Goal: Task Accomplishment & Management: Complete application form

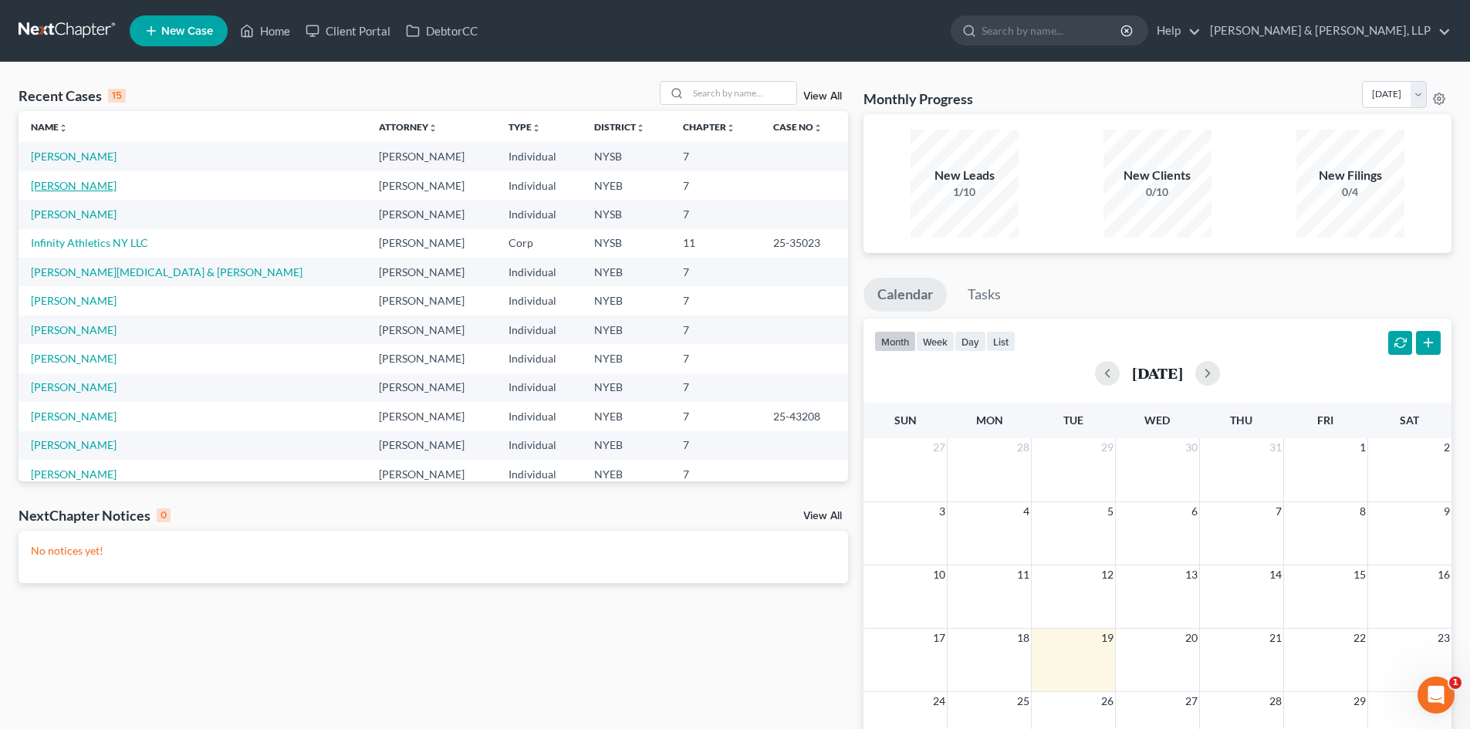
click at [67, 183] on link "[PERSON_NAME]" at bounding box center [74, 185] width 86 height 13
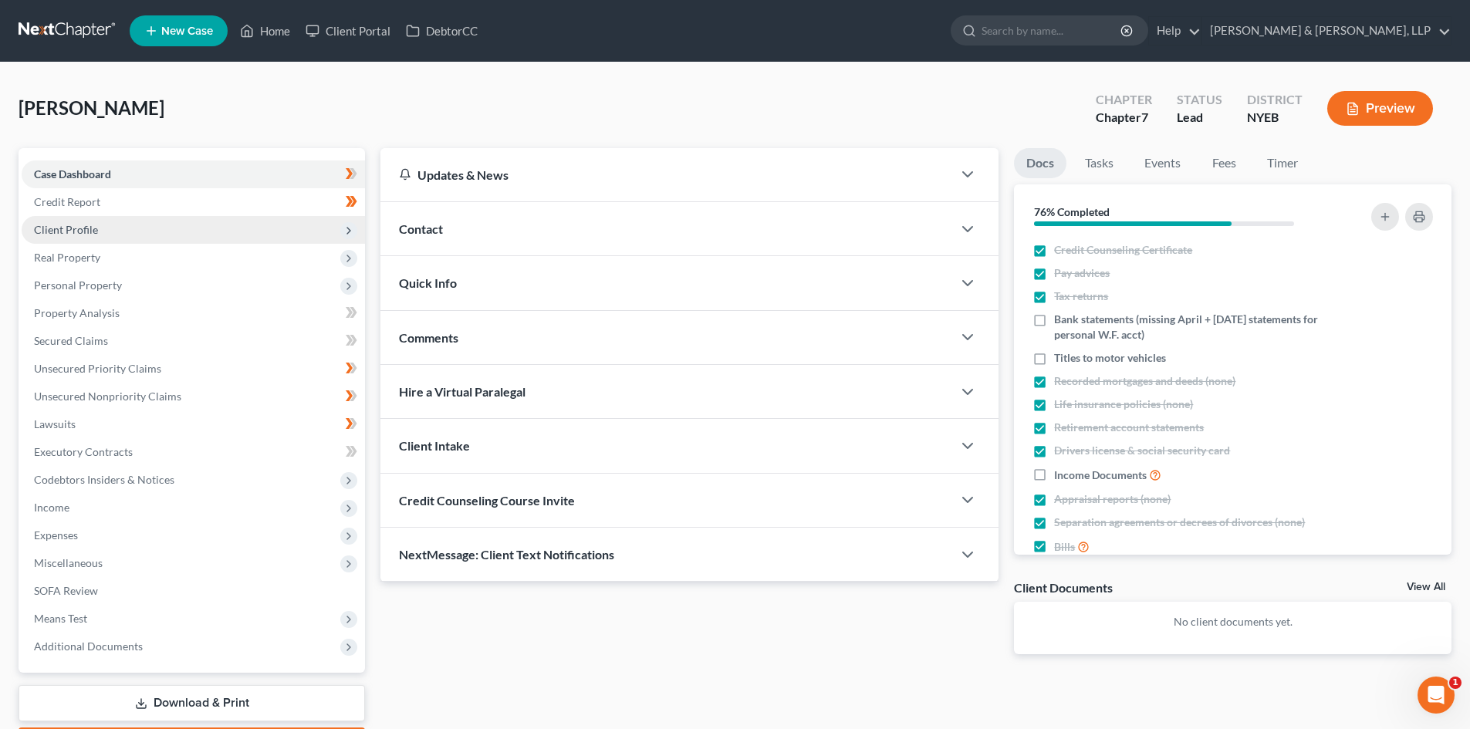
click at [121, 226] on span "Client Profile" at bounding box center [193, 230] width 343 height 28
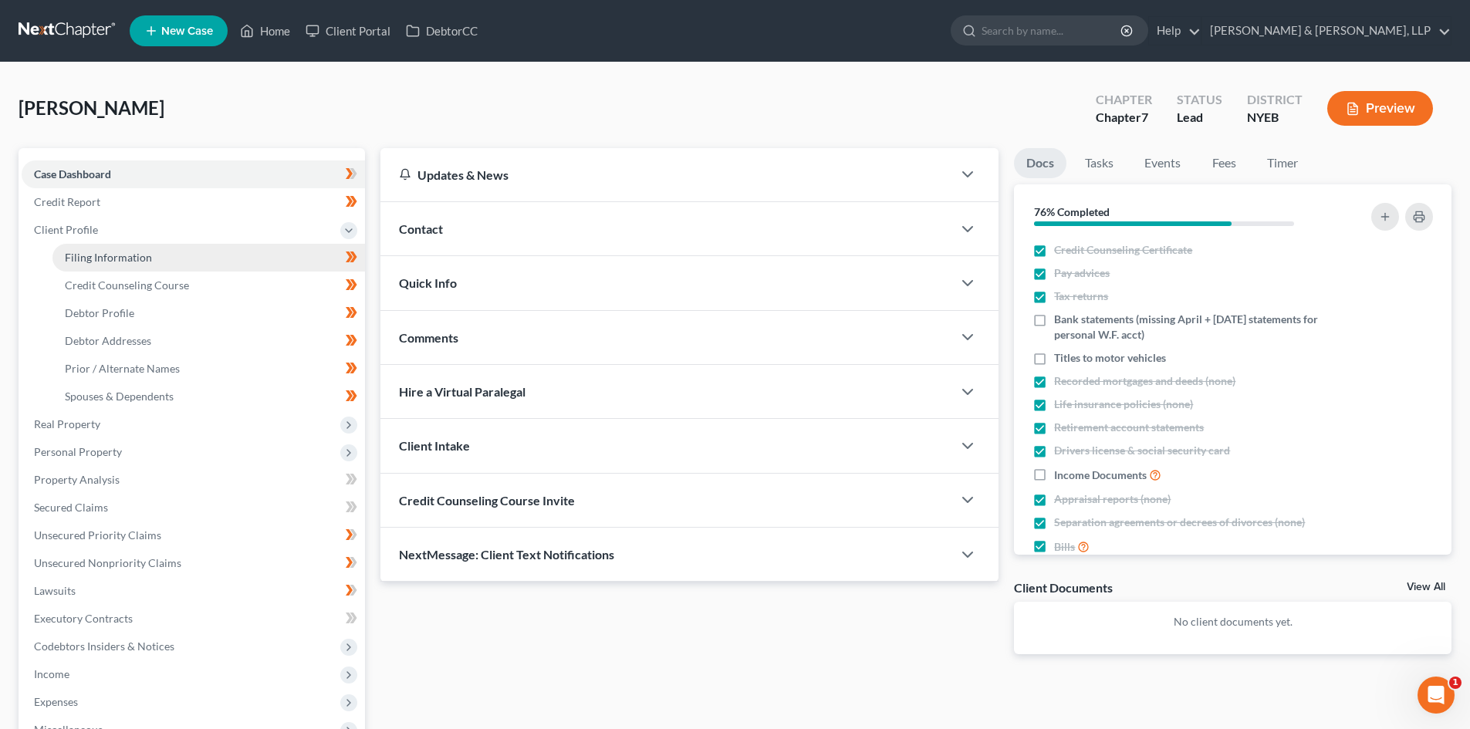
click at [117, 254] on span "Filing Information" at bounding box center [108, 257] width 87 height 13
select select "0"
select select "3"
select select "0"
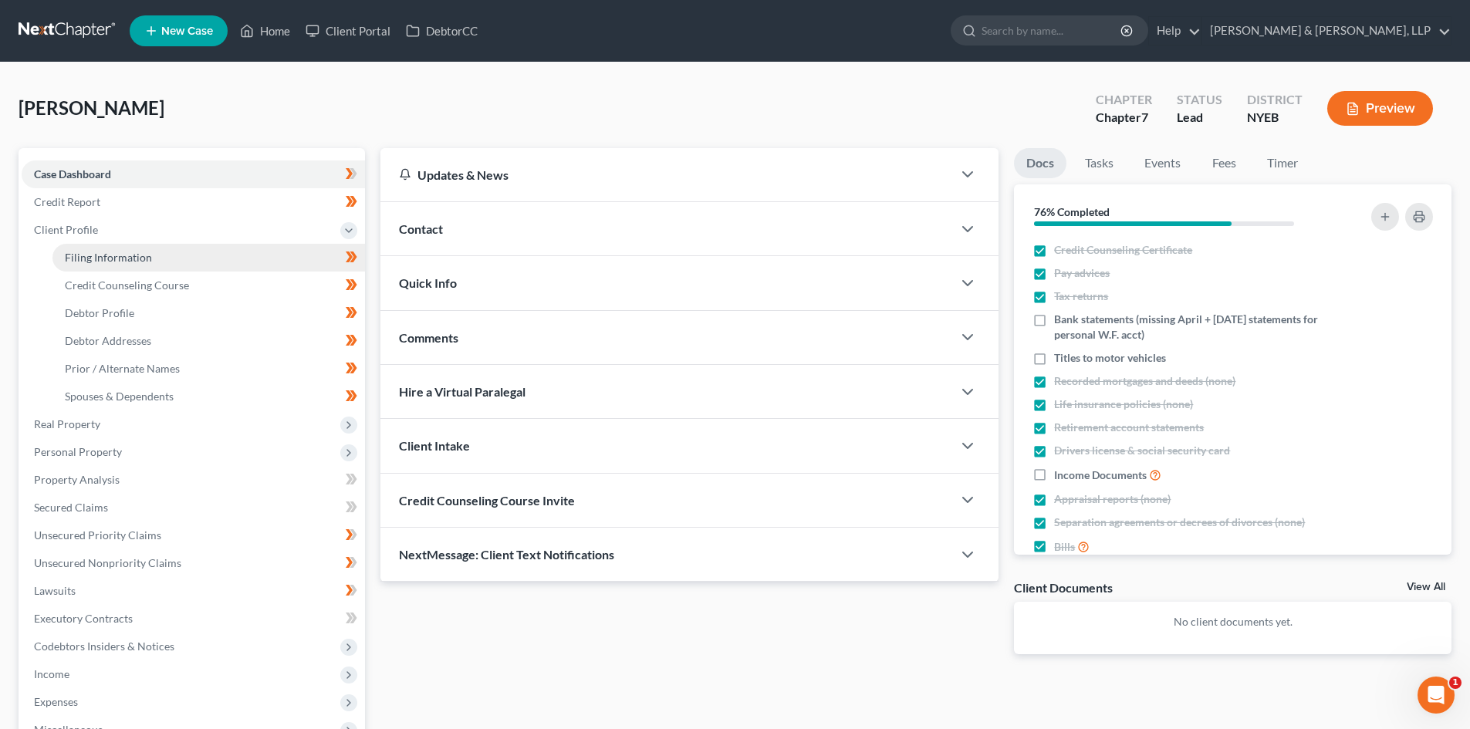
select select "53"
select select "35"
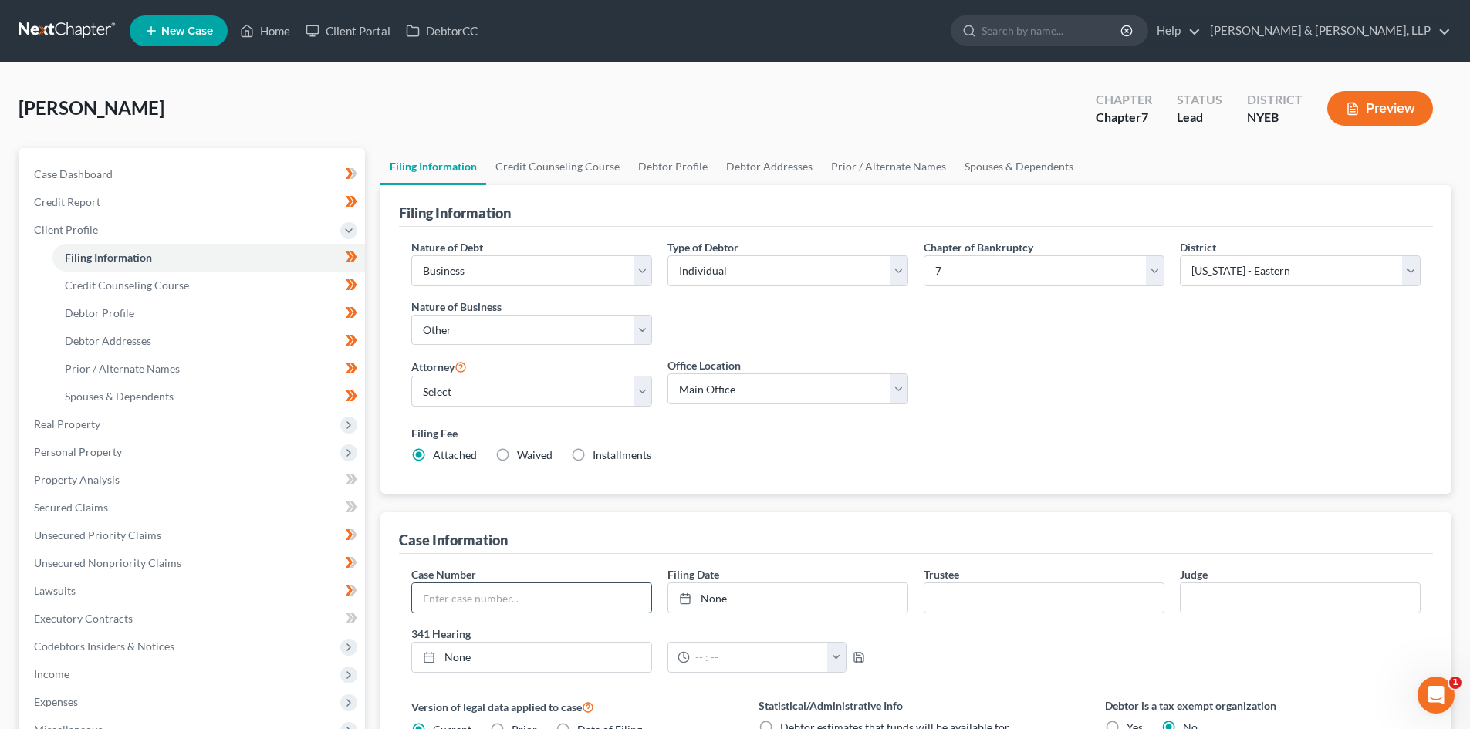
click at [531, 602] on input "text" at bounding box center [531, 597] width 239 height 29
click at [546, 597] on input "text" at bounding box center [531, 597] width 239 height 29
paste input "25-43753-jmm"
type input "25-43753-jmm"
click at [607, 526] on div "Case Information" at bounding box center [916, 533] width 1034 height 42
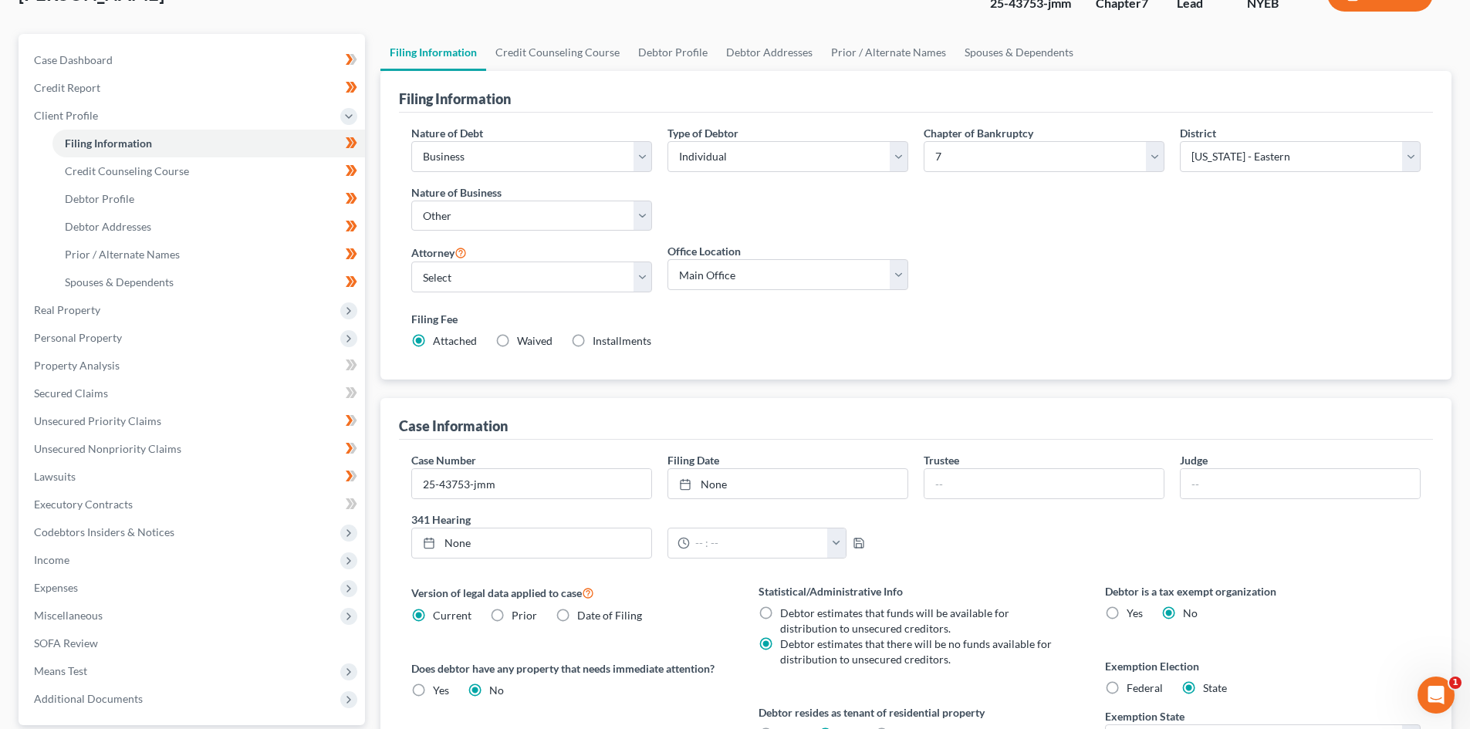
scroll to position [154, 0]
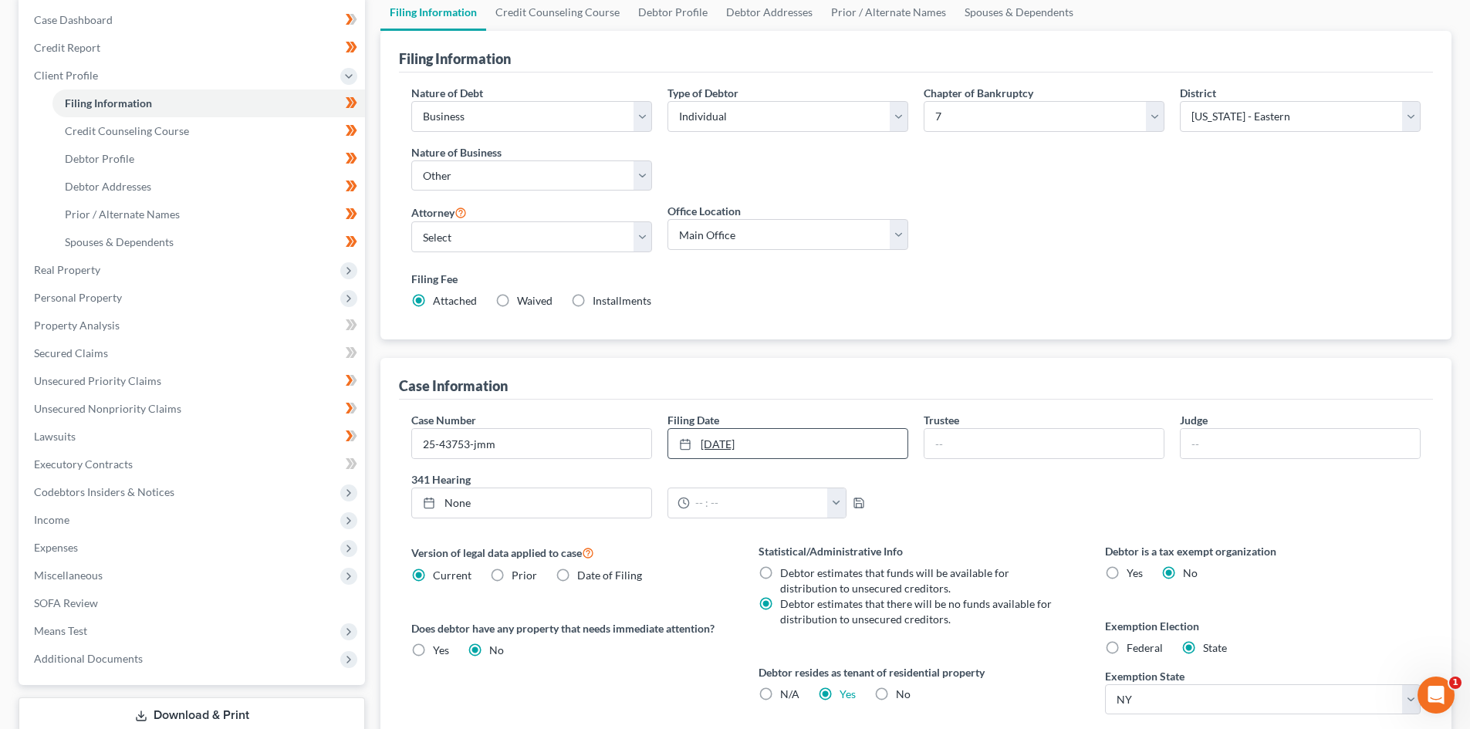
click at [763, 442] on link "[DATE]" at bounding box center [787, 443] width 239 height 29
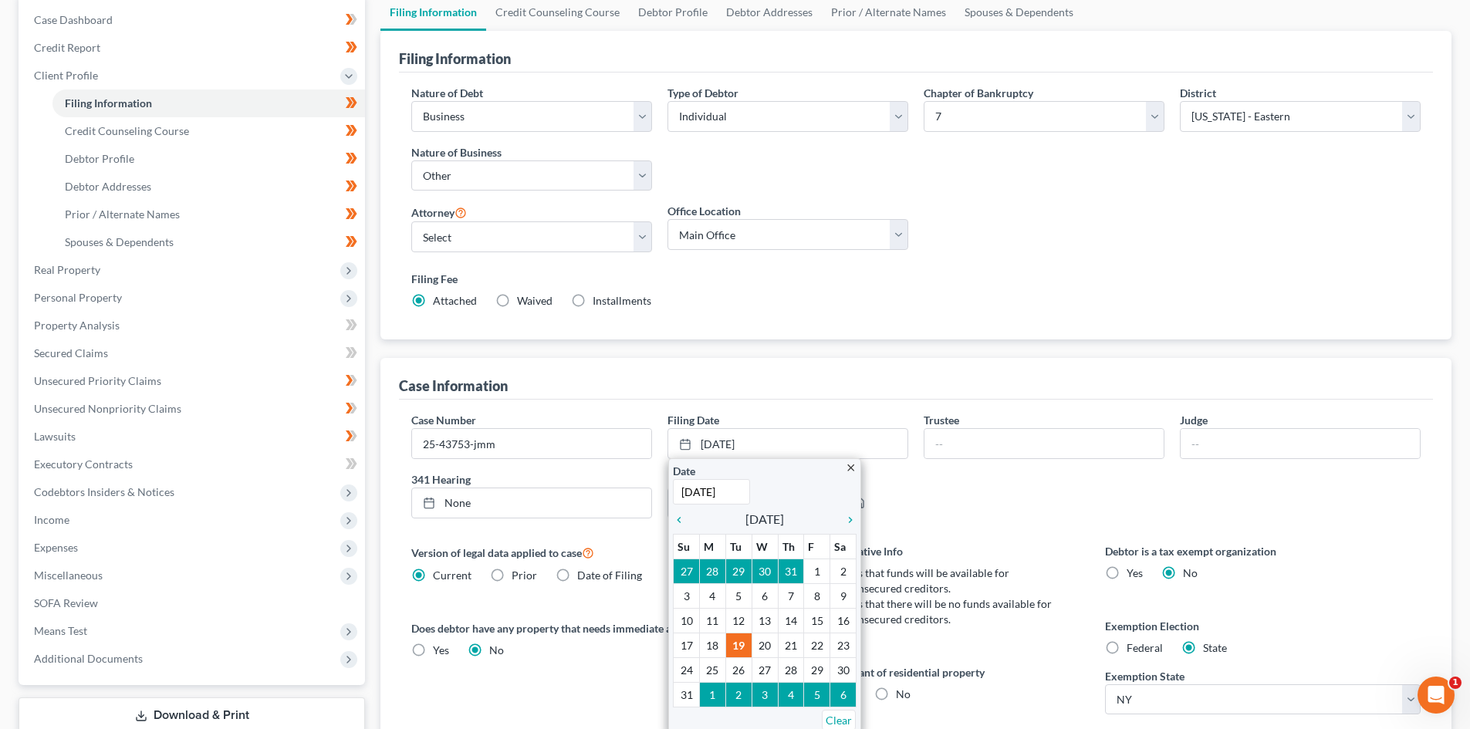
click at [862, 363] on div "Case Information" at bounding box center [916, 379] width 1034 height 42
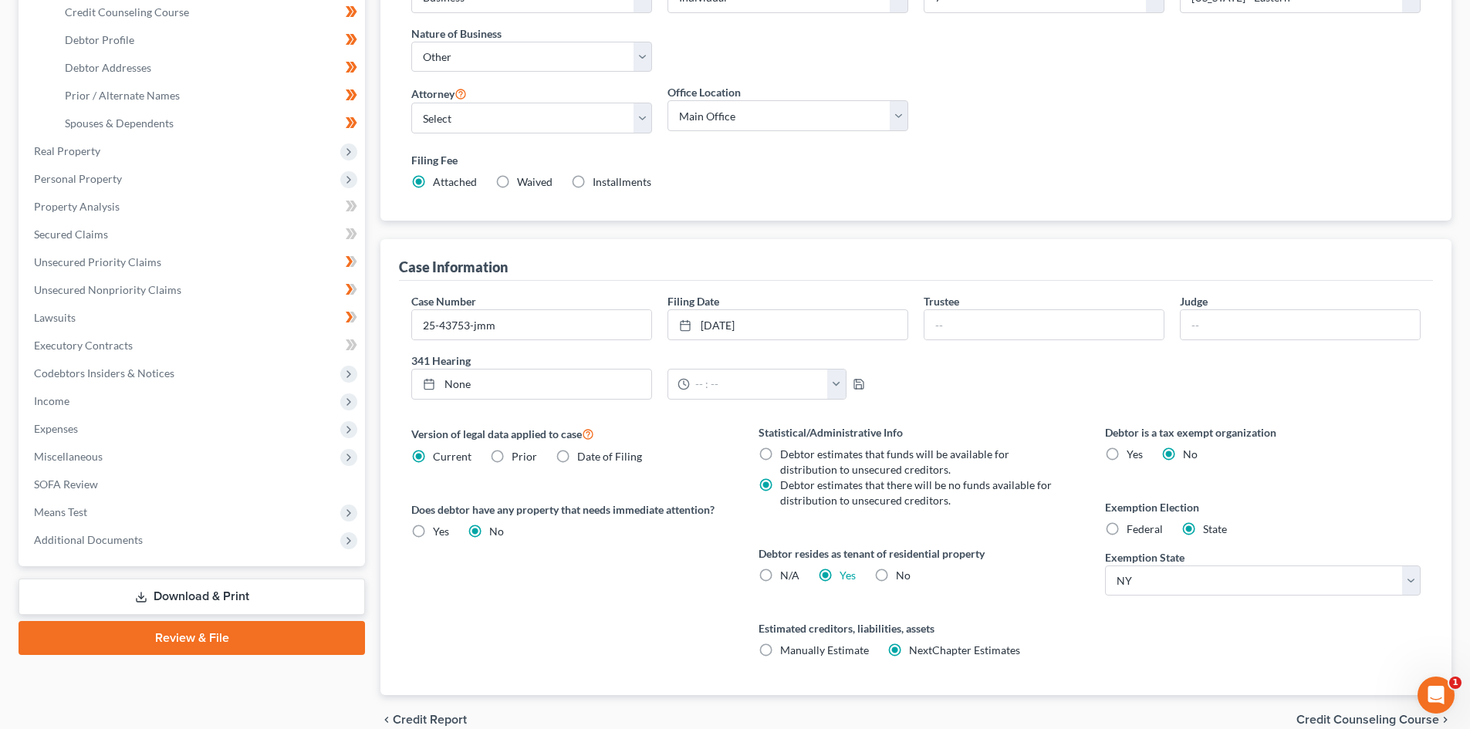
scroll to position [347, 0]
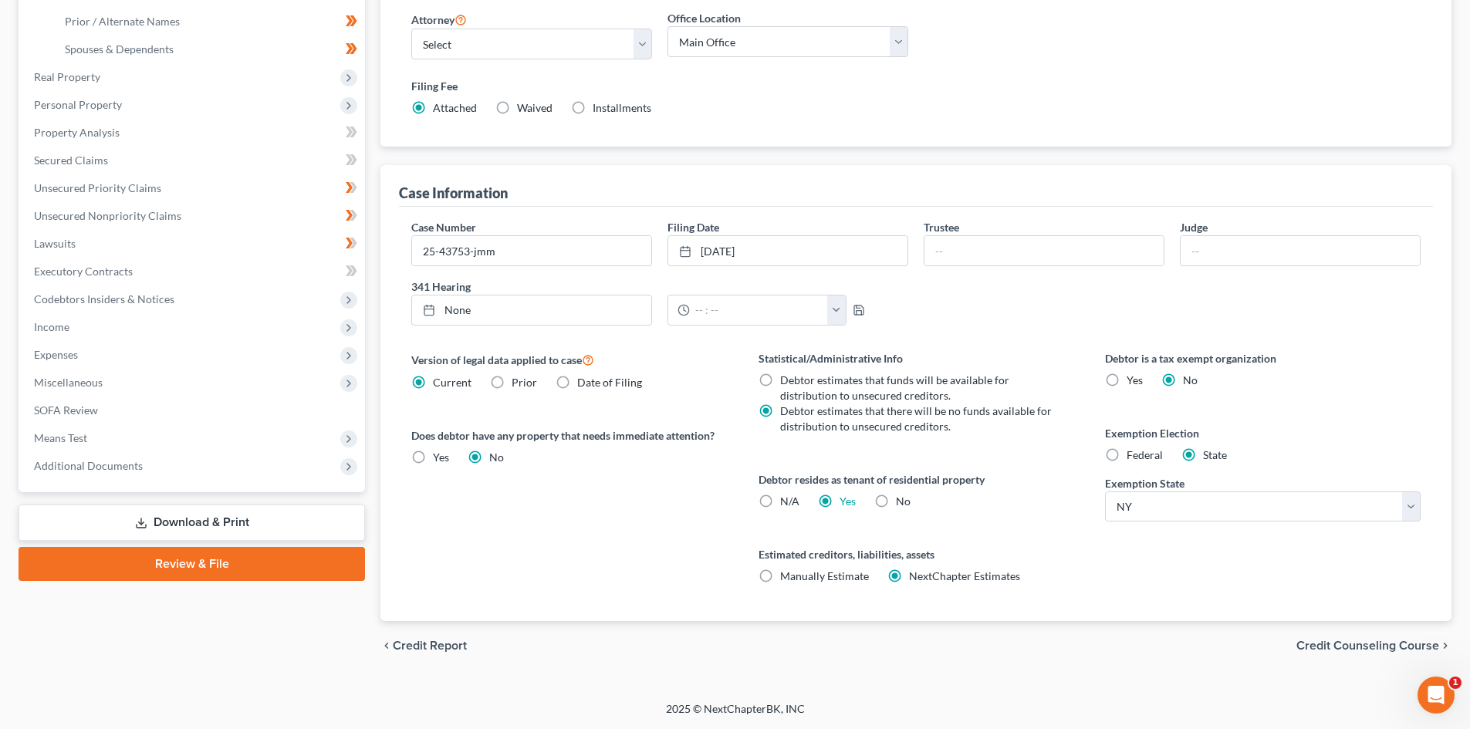
click at [214, 523] on link "Download & Print" at bounding box center [192, 523] width 347 height 36
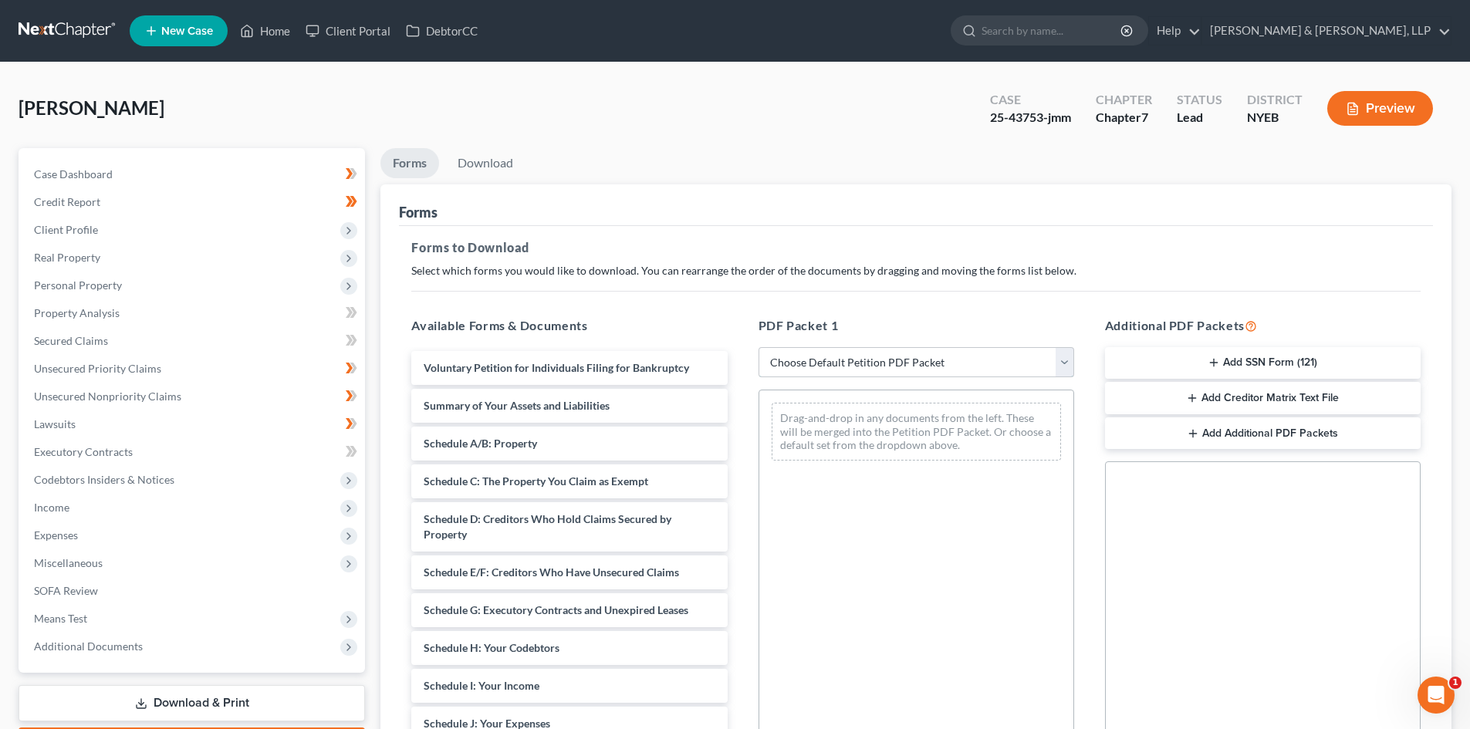
click at [910, 374] on select "Choose Default Petition PDF Packet Complete Bankruptcy Petition (all forms and …" at bounding box center [917, 362] width 316 height 31
select select "5"
click at [759, 347] on select "Choose Default Petition PDF Packet Complete Bankruptcy Petition (all forms and …" at bounding box center [917, 362] width 316 height 31
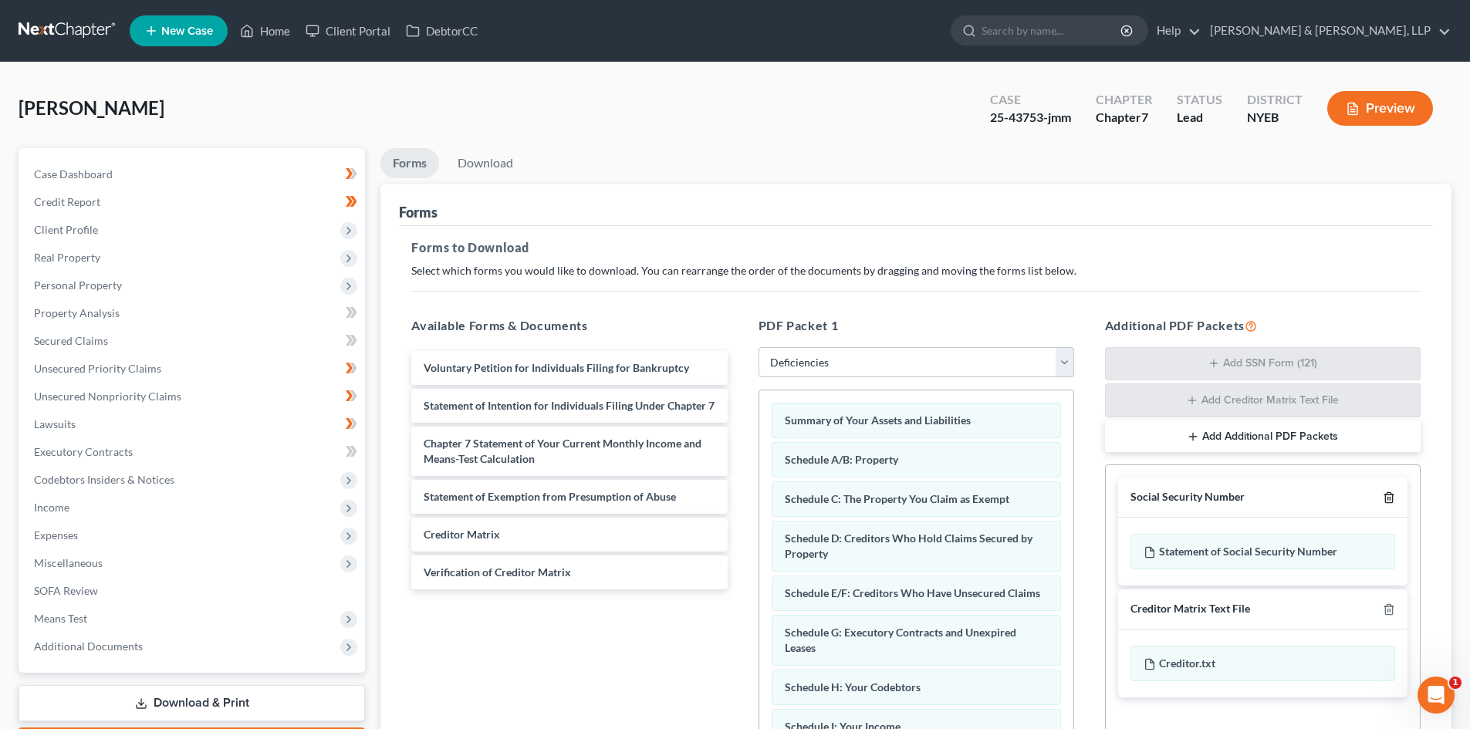
click at [1394, 492] on icon "button" at bounding box center [1389, 498] width 12 height 12
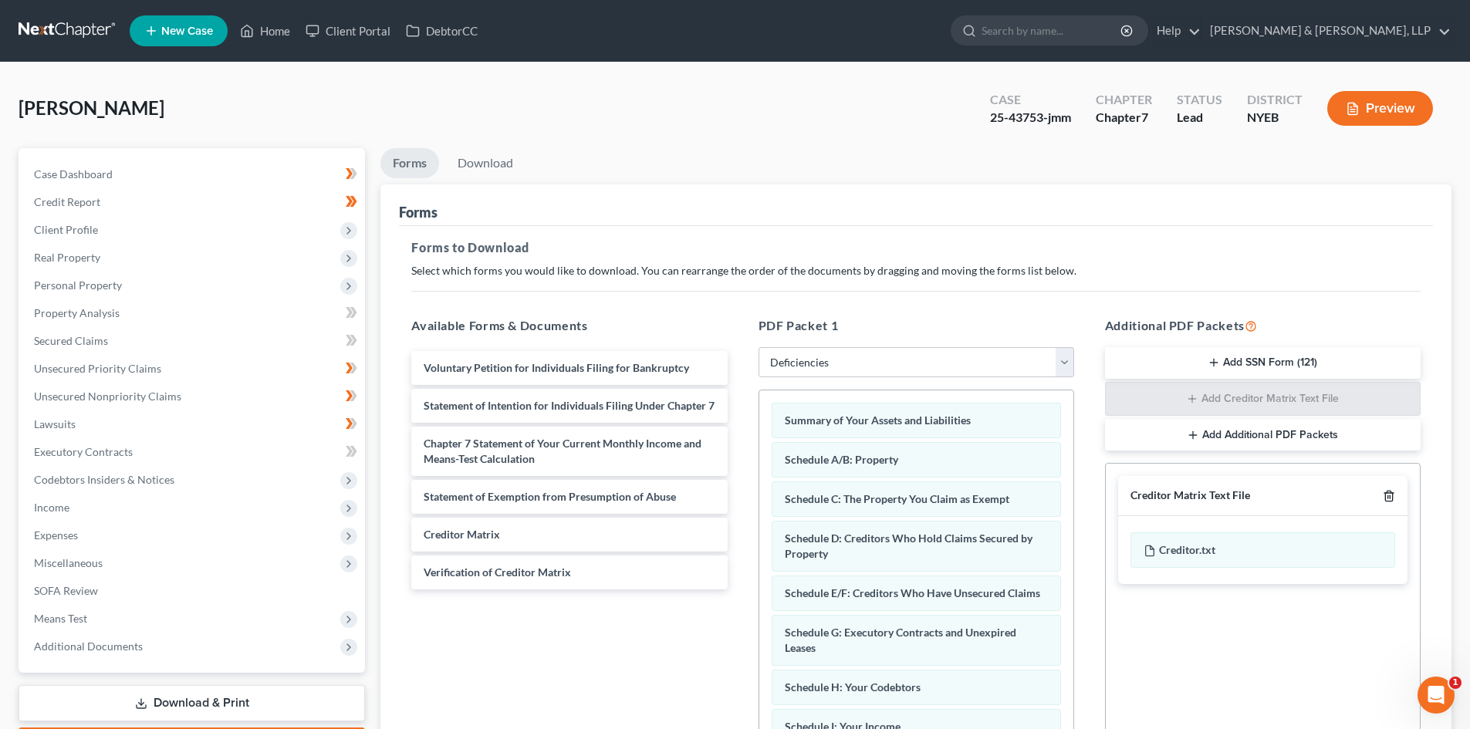
click at [1395, 492] on icon "button" at bounding box center [1389, 496] width 12 height 12
